Goal: Task Accomplishment & Management: Manage account settings

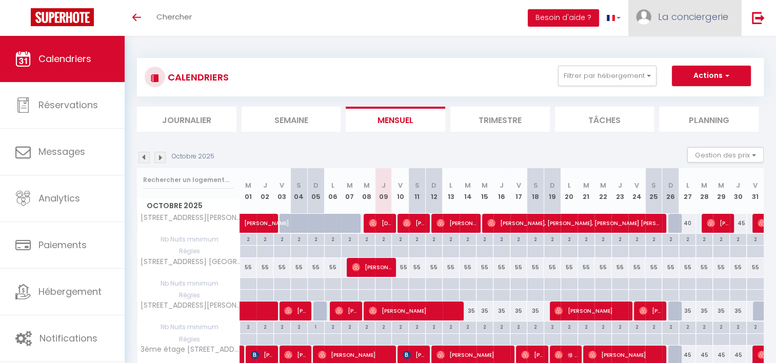
click at [661, 23] on link "La conciergerie" at bounding box center [684, 18] width 113 height 36
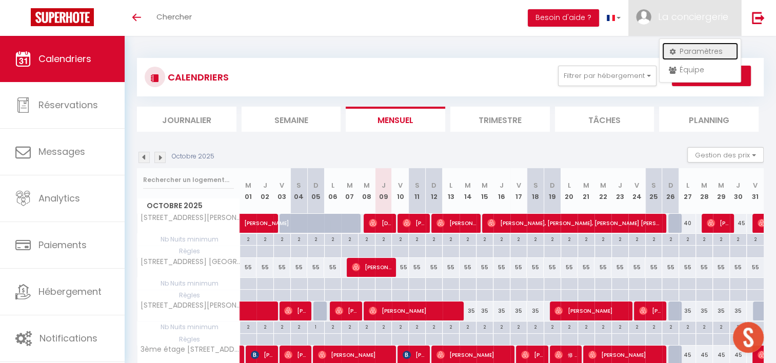
click at [696, 48] on link "Paramètres" at bounding box center [700, 51] width 76 height 17
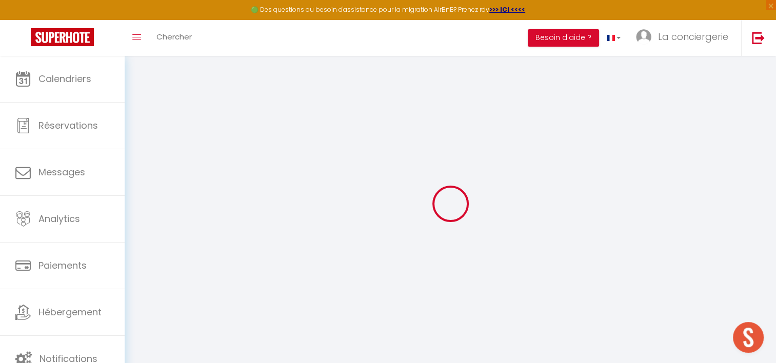
type input "xqzyzMgSwwbyrbwilWrSOevuz"
type input "TXsrPFVmC2htpbZDV0ijZLGoJ"
type input "[URL][DOMAIN_NAME]"
select select "fr"
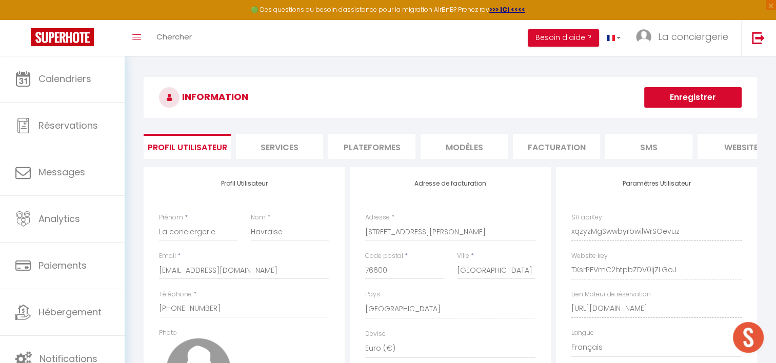
click at [374, 139] on li "Plateformes" at bounding box center [371, 146] width 87 height 25
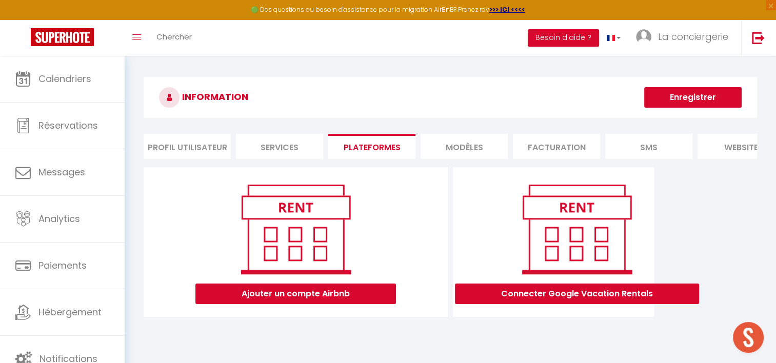
click at [208, 142] on li "Profil Utilisateur" at bounding box center [187, 146] width 87 height 25
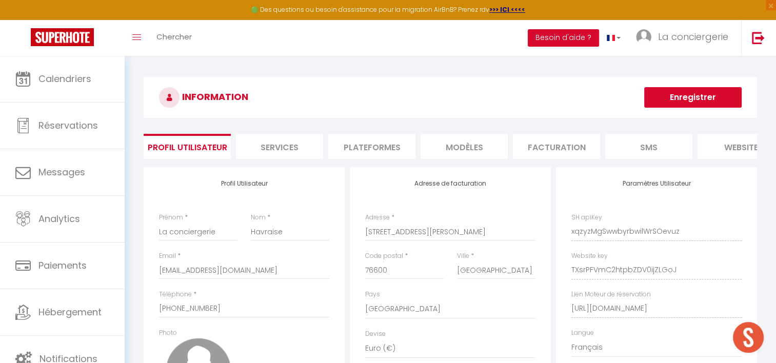
click at [382, 139] on li "Plateformes" at bounding box center [371, 146] width 87 height 25
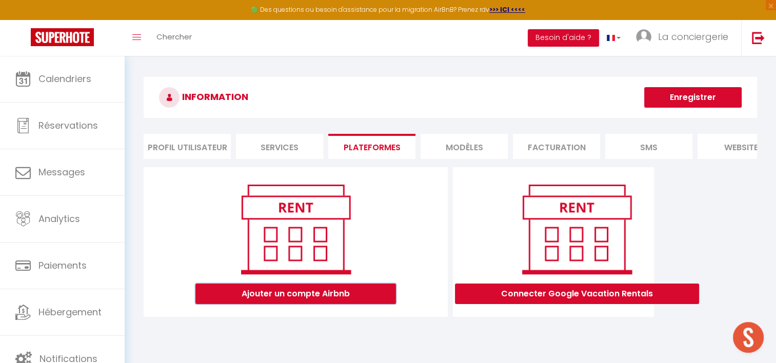
click at [320, 291] on button "Ajouter un compte Airbnb" at bounding box center [295, 294] width 200 height 21
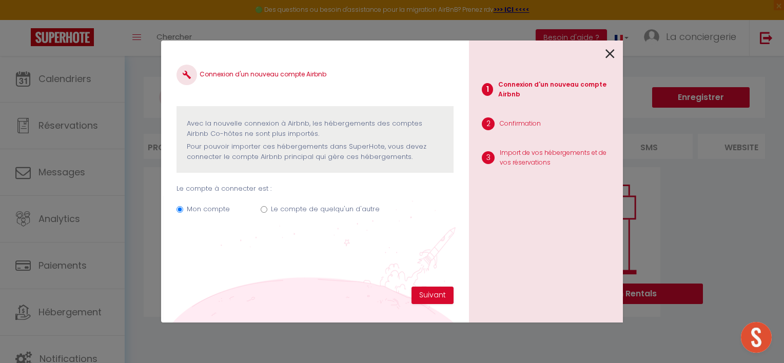
click at [608, 53] on icon at bounding box center [609, 53] width 9 height 15
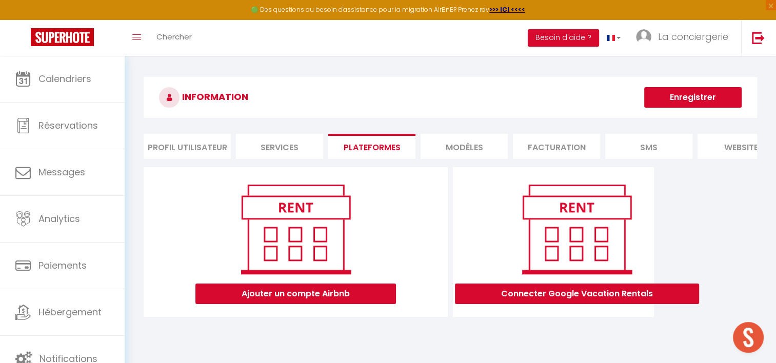
scroll to position [55, 0]
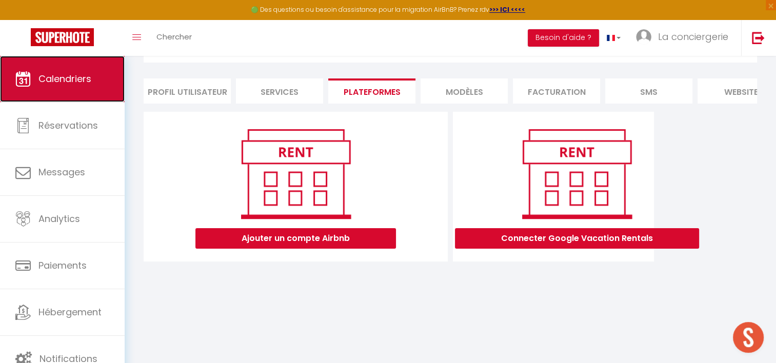
click at [33, 79] on link "Calendriers" at bounding box center [62, 79] width 125 height 46
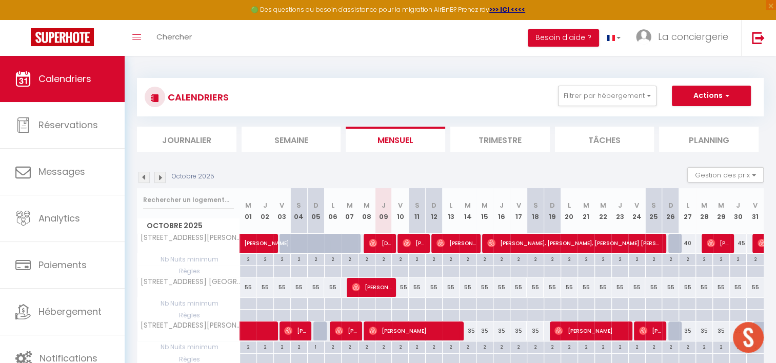
click at [195, 135] on li "Journalier" at bounding box center [186, 139] width 99 height 25
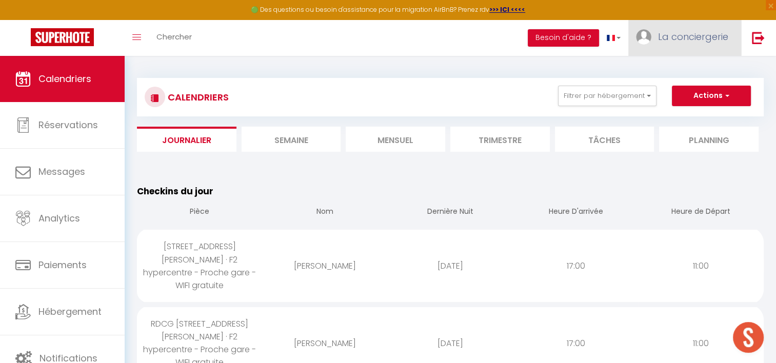
click at [683, 43] on span "La conciergerie" at bounding box center [693, 36] width 70 height 13
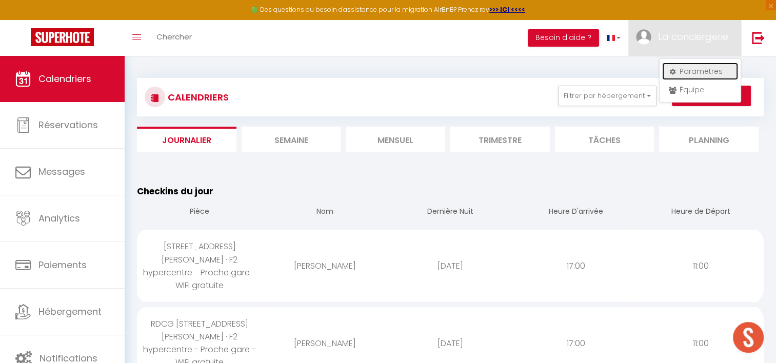
click at [688, 70] on link "Paramètres" at bounding box center [700, 71] width 76 height 17
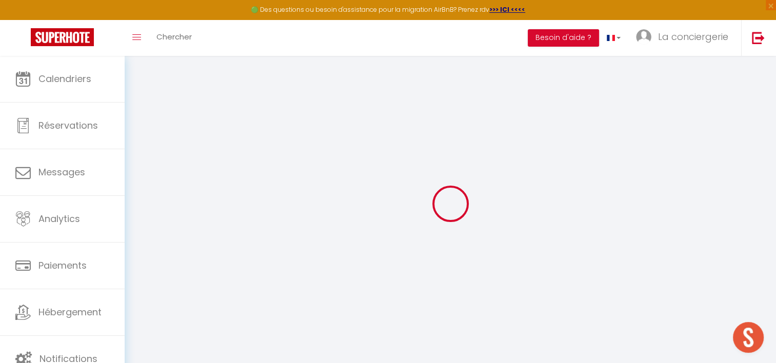
type input "xqzyzMgSwwbyrbwilWrSOevuz"
type input "TXsrPFVmC2htpbZDV0ijZLGoJ"
type input "[URL][DOMAIN_NAME]"
select select "fr"
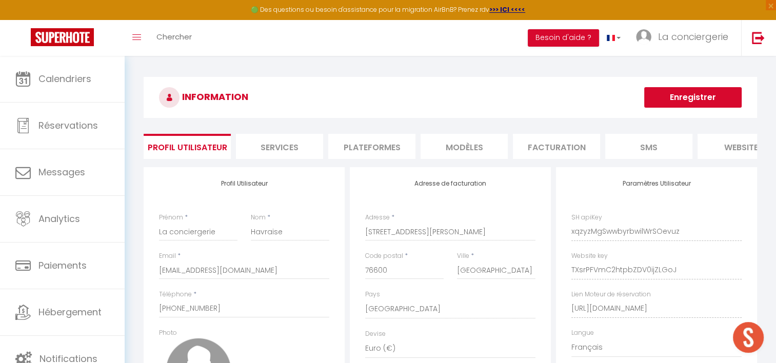
click at [379, 147] on li "Plateformes" at bounding box center [371, 146] width 87 height 25
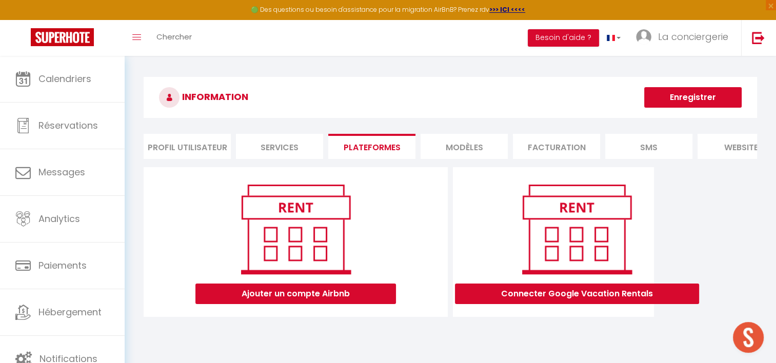
click at [197, 149] on li "Profil Utilisateur" at bounding box center [187, 146] width 87 height 25
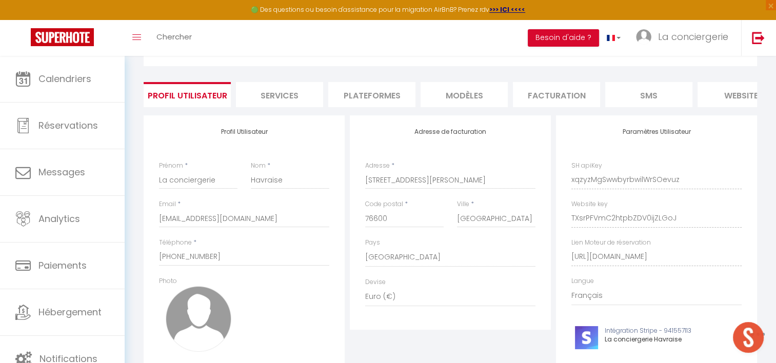
scroll to position [154, 0]
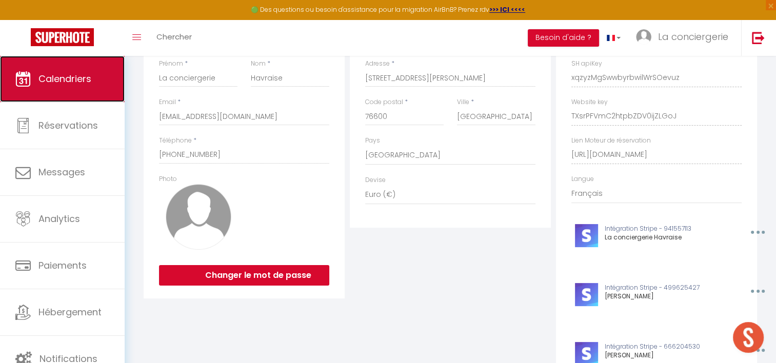
click at [69, 91] on link "Calendriers" at bounding box center [62, 79] width 125 height 46
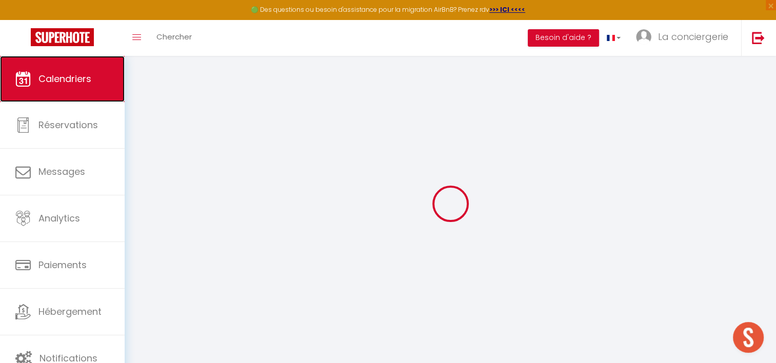
click at [76, 90] on link "Calendriers" at bounding box center [62, 79] width 125 height 46
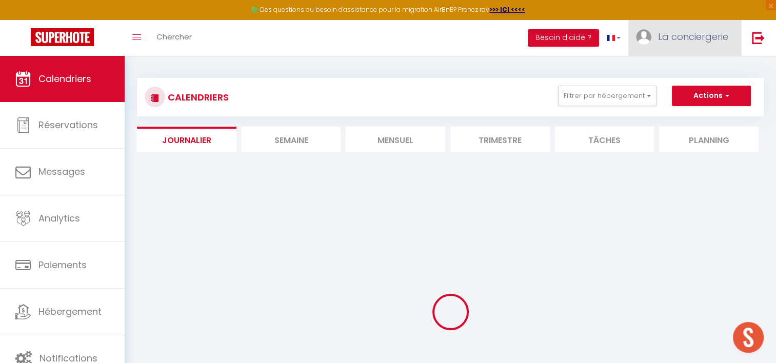
click at [674, 42] on span "La conciergerie" at bounding box center [693, 36] width 70 height 13
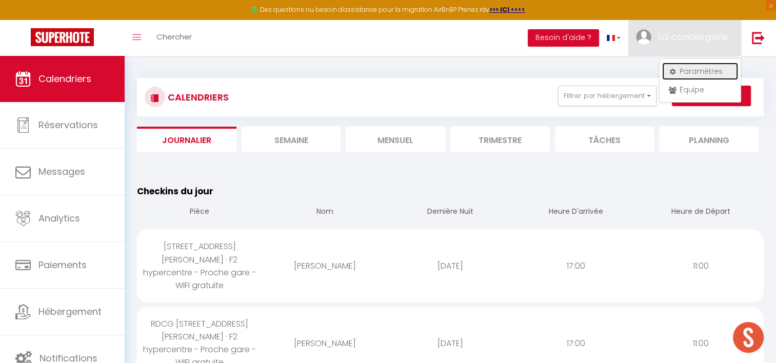
click at [699, 72] on link "Paramètres" at bounding box center [700, 71] width 76 height 17
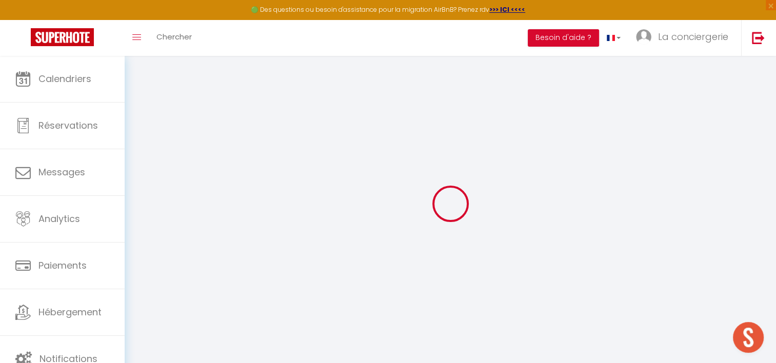
type input "xqzyzMgSwwbyrbwilWrSOevuz"
type input "TXsrPFVmC2htpbZDV0ijZLGoJ"
type input "[URL][DOMAIN_NAME]"
select select "fr"
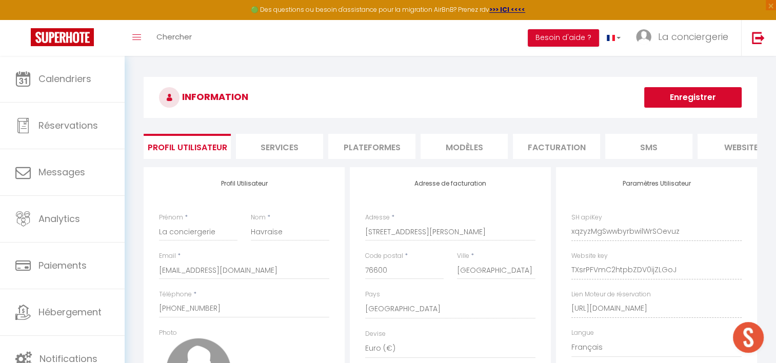
click at [365, 142] on li "Plateformes" at bounding box center [371, 146] width 87 height 25
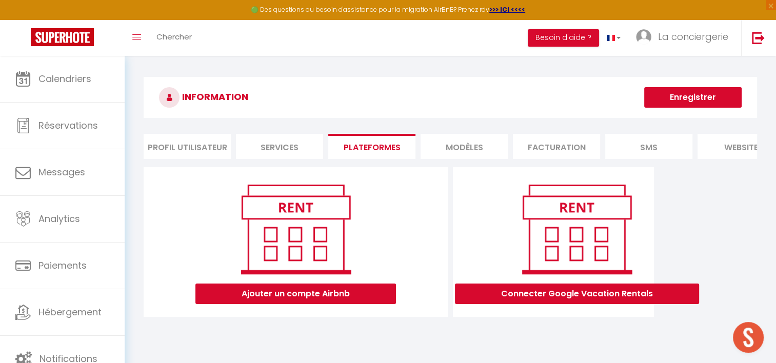
scroll to position [55, 0]
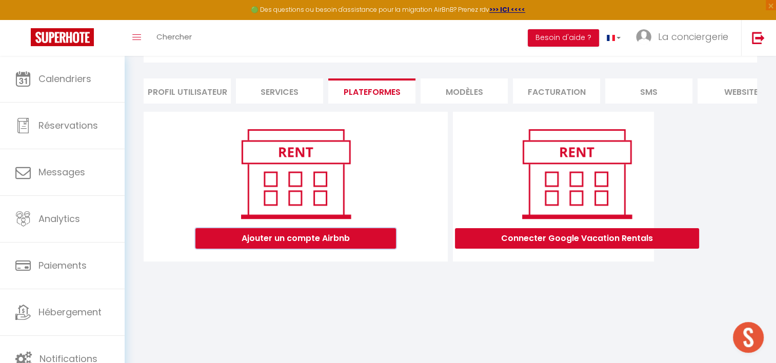
click at [276, 248] on button "Ajouter un compte Airbnb" at bounding box center [295, 238] width 200 height 21
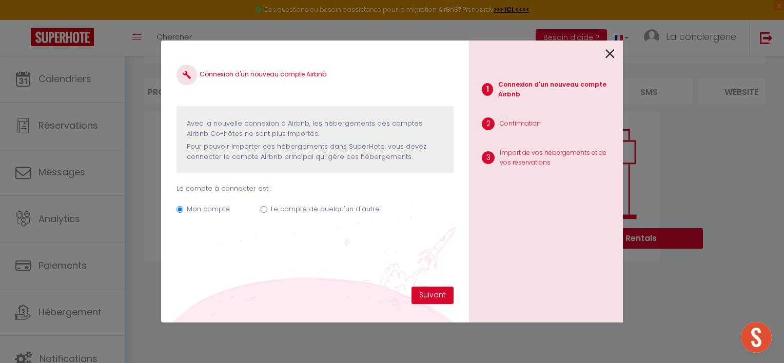
click at [328, 207] on label "Le compte de quelqu'un d'autre" at bounding box center [325, 209] width 109 height 10
click at [267, 207] on input "Le compte de quelqu'un d'autre" at bounding box center [263, 209] width 7 height 7
radio input "true"
radio input "false"
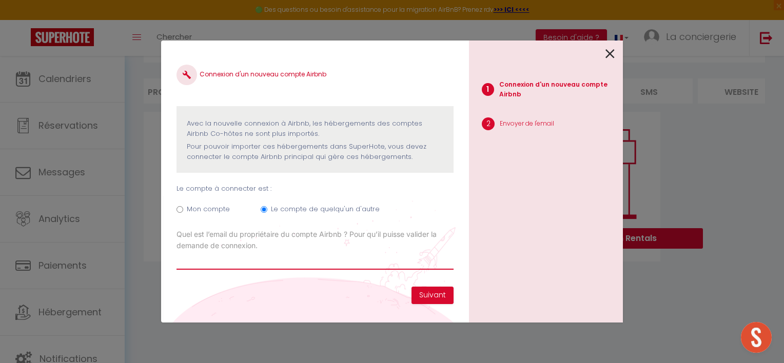
click at [246, 262] on input "Email connexion Airbnb" at bounding box center [314, 260] width 277 height 18
click at [447, 202] on div "Mon compte Le compte de quelqu'un d'autre" at bounding box center [314, 211] width 277 height 34
click at [612, 52] on icon at bounding box center [609, 53] width 9 height 15
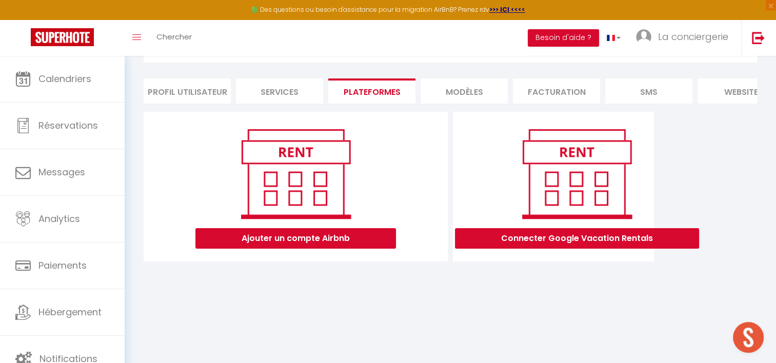
click at [470, 92] on li "MODÈLES" at bounding box center [463, 90] width 87 height 25
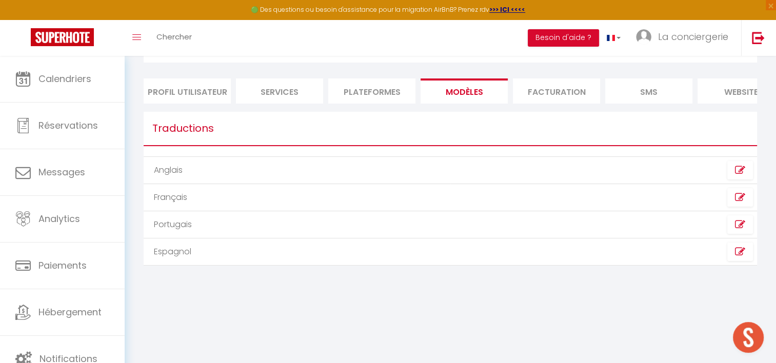
click at [570, 87] on li "Facturation" at bounding box center [556, 90] width 87 height 25
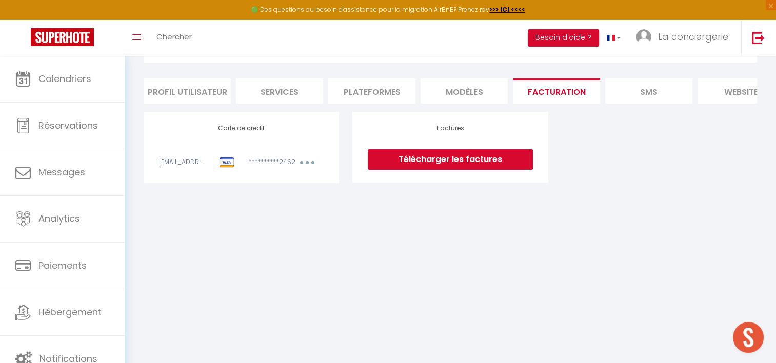
click at [643, 90] on li "SMS" at bounding box center [648, 90] width 87 height 25
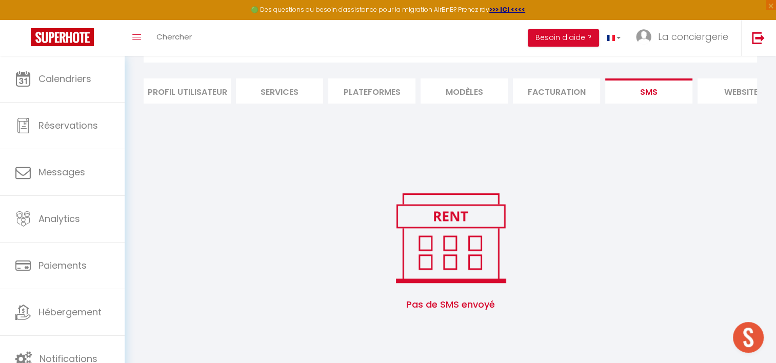
click at [733, 90] on li "website" at bounding box center [740, 90] width 87 height 25
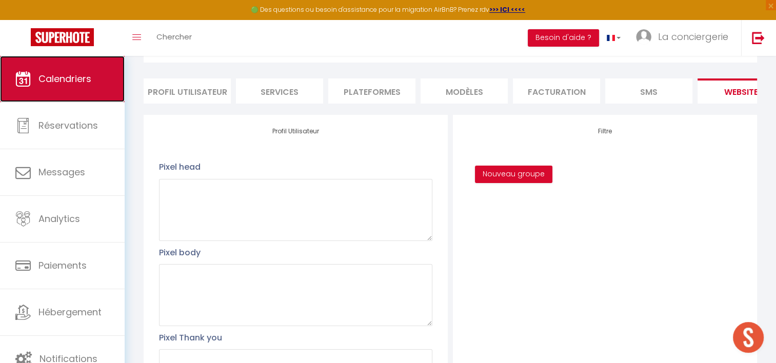
click at [30, 82] on icon at bounding box center [22, 78] width 15 height 15
